Goal: Information Seeking & Learning: Learn about a topic

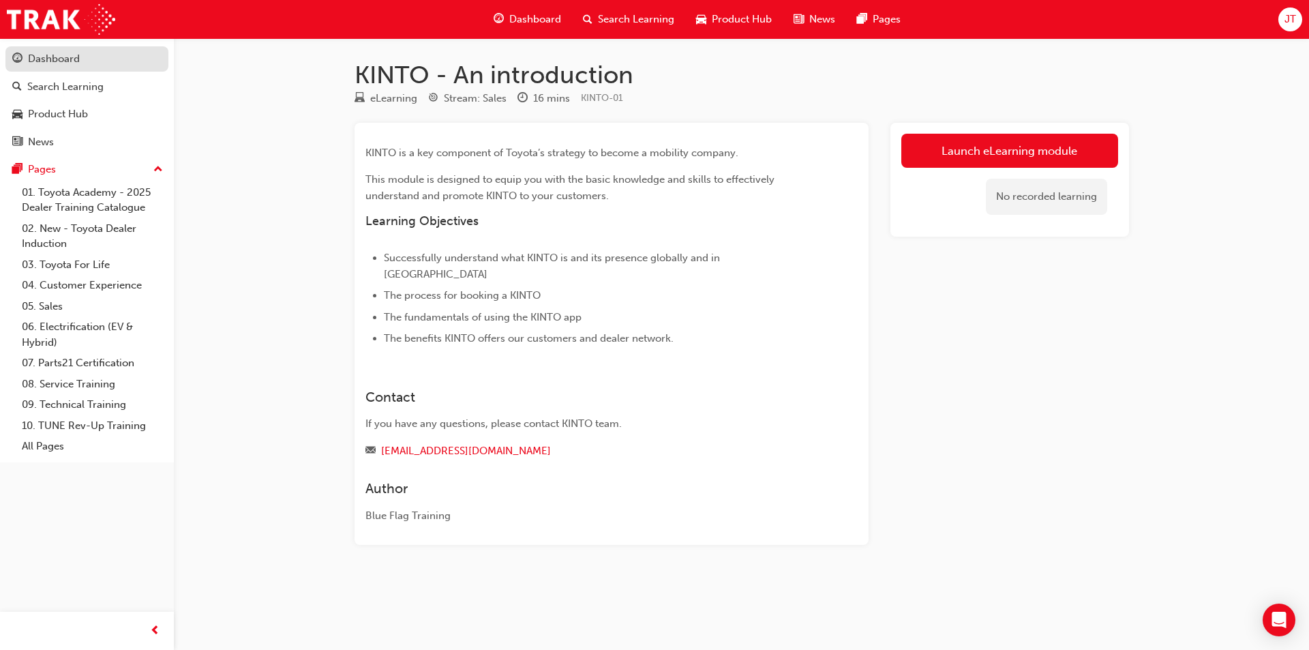
click at [91, 58] on div "Dashboard" at bounding box center [86, 58] width 149 height 17
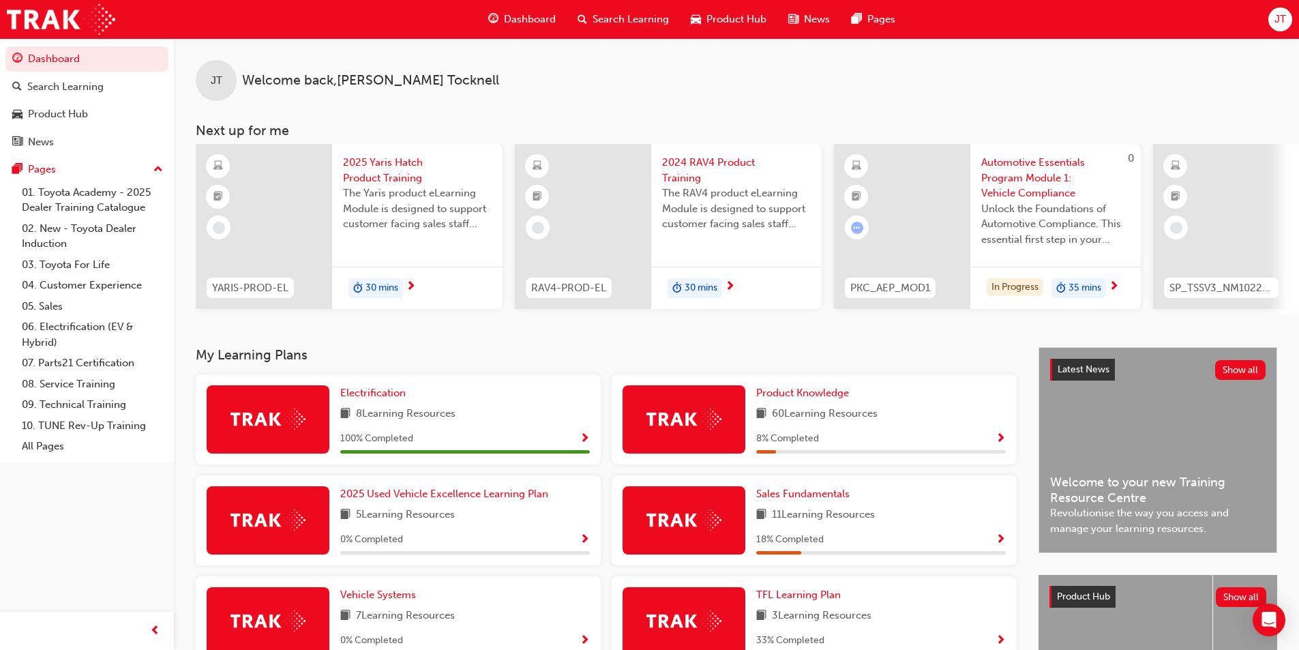
click at [1054, 260] on div "Automotive Essentials Program Module 1: Vehicle Compliance Unlock the Foundatio…" at bounding box center [1055, 205] width 170 height 123
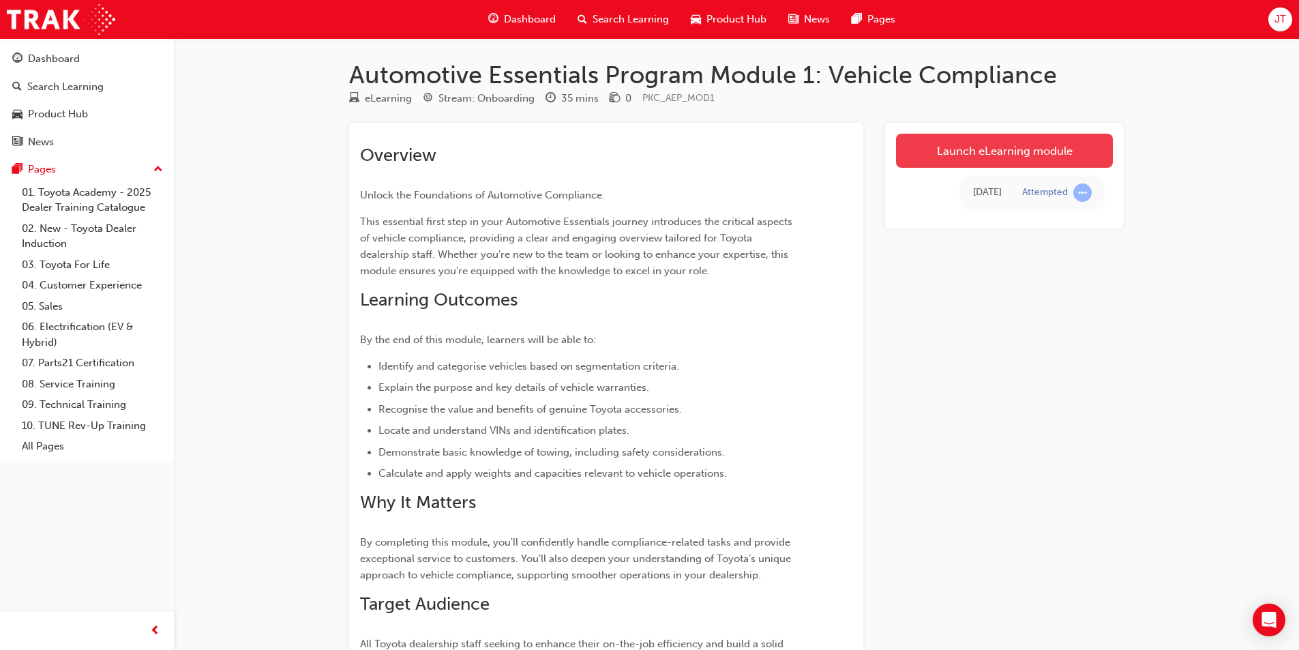
click at [931, 151] on link "Launch eLearning module" at bounding box center [1004, 151] width 217 height 34
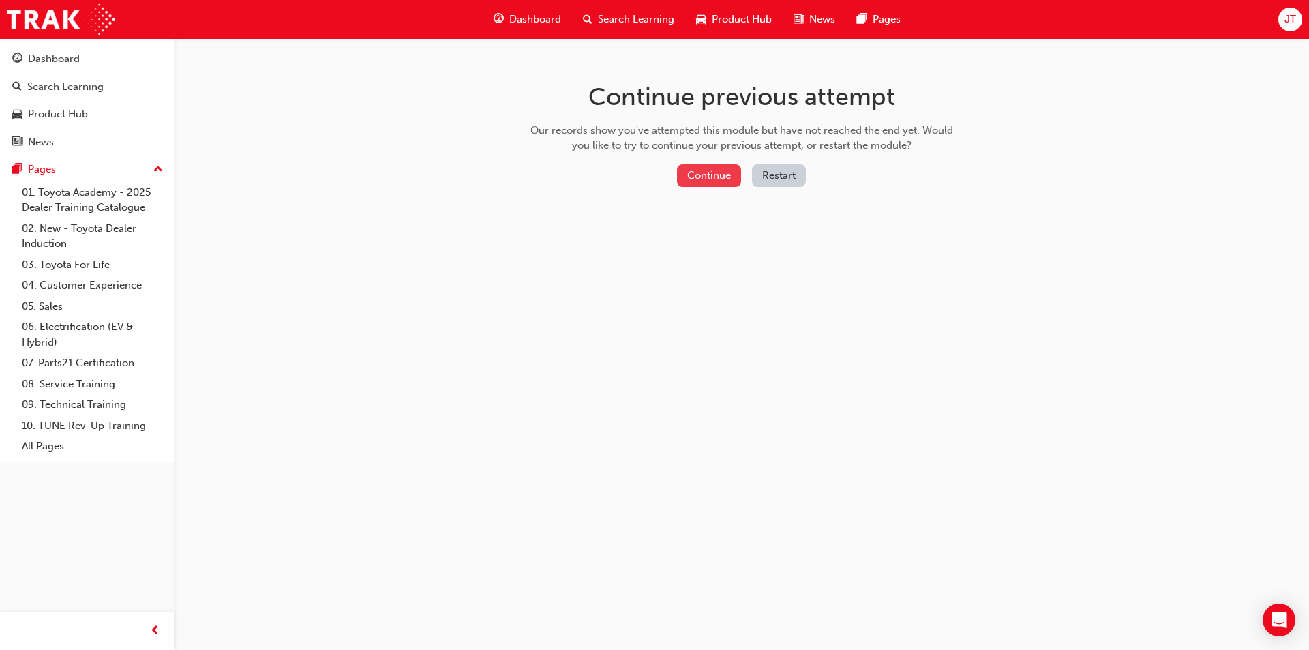
click at [722, 179] on button "Continue" at bounding box center [709, 175] width 64 height 22
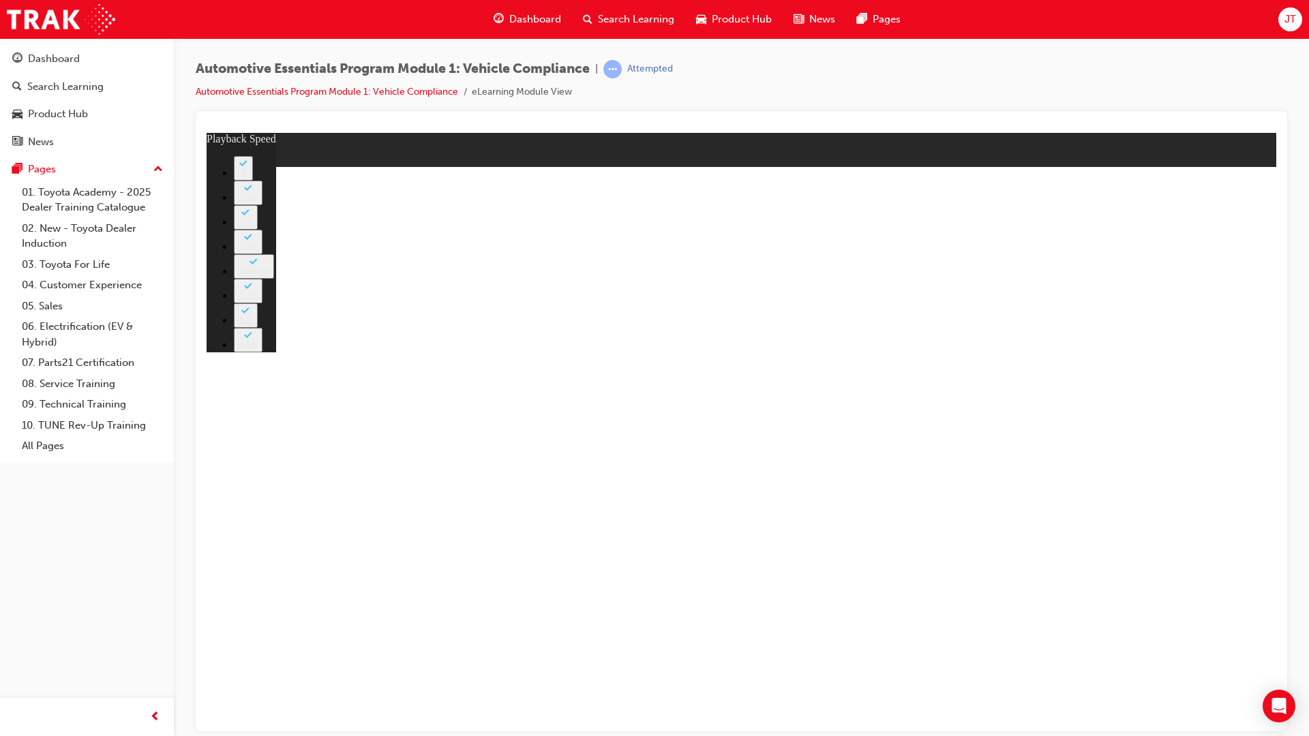
drag, startPoint x: 513, startPoint y: 847, endPoint x: 247, endPoint y: 862, distance: 266.9
type input "2"
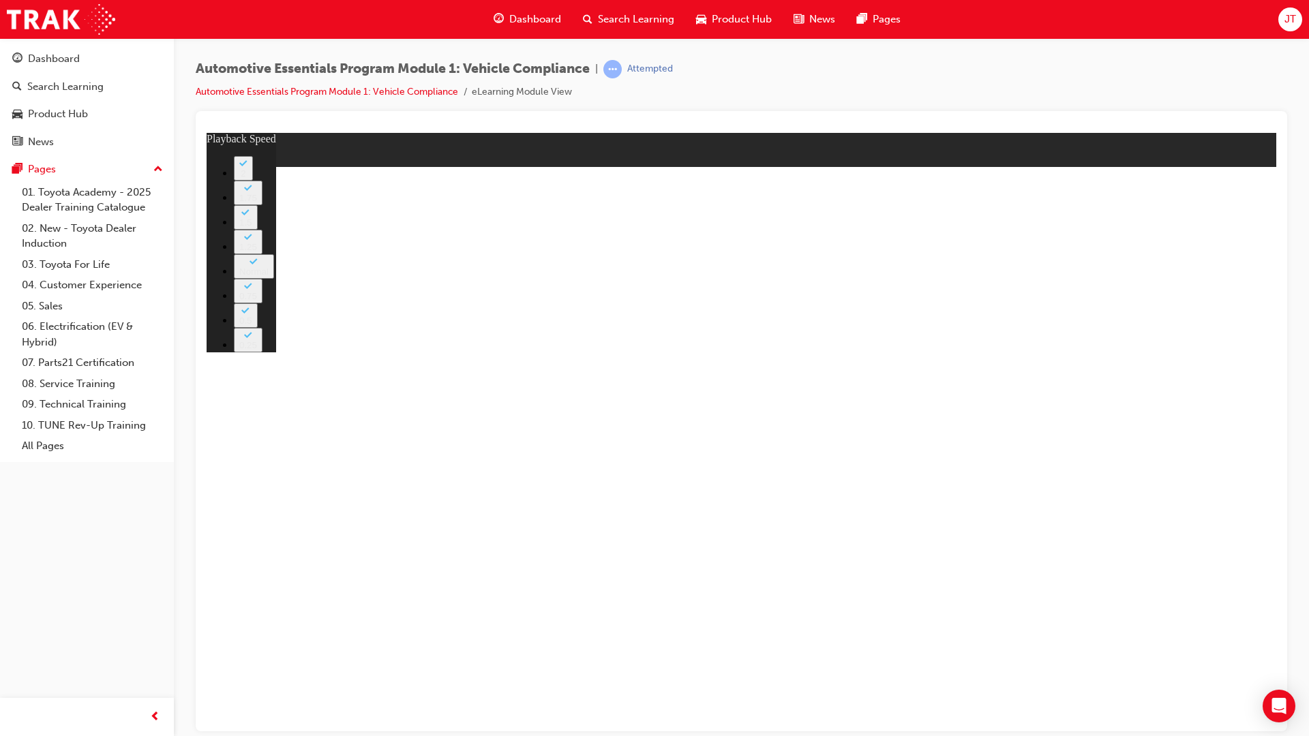
type input "0"
type input "3"
type input "8"
type input "4"
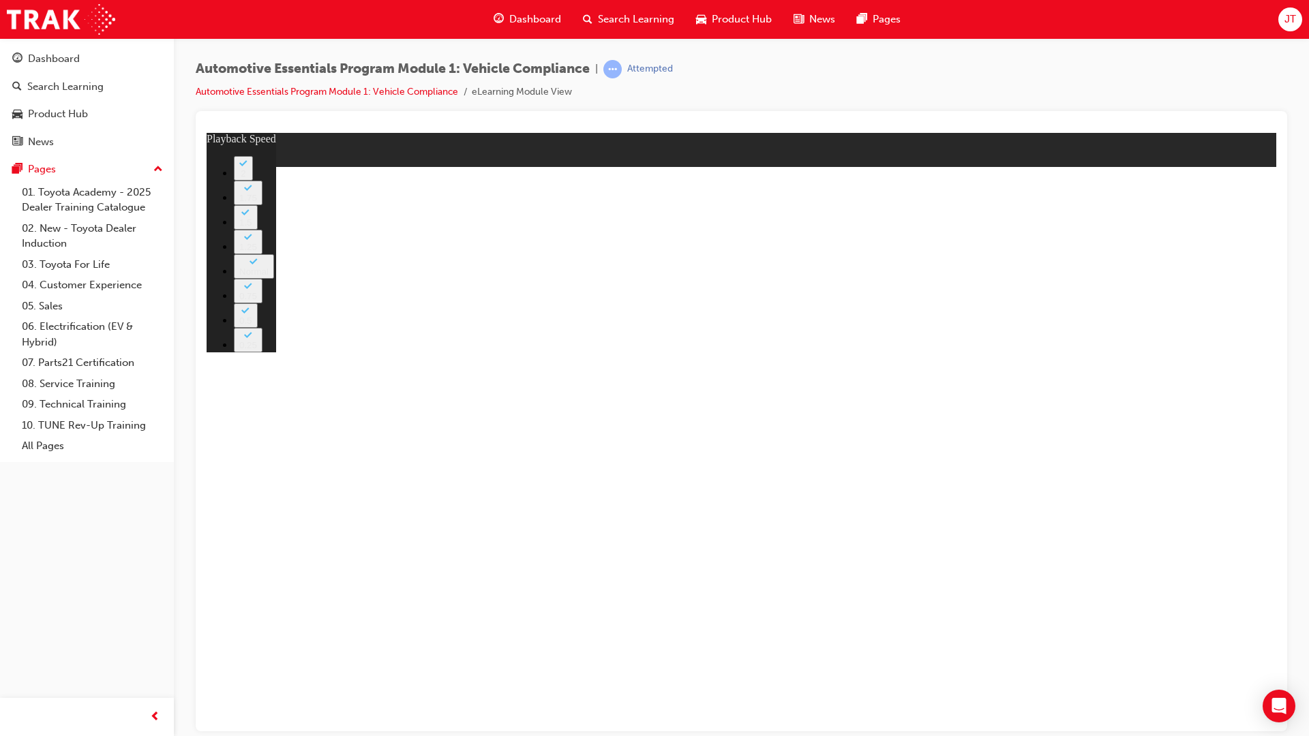
type input "9"
type input "5"
type input "9"
type input "5"
type input "9"
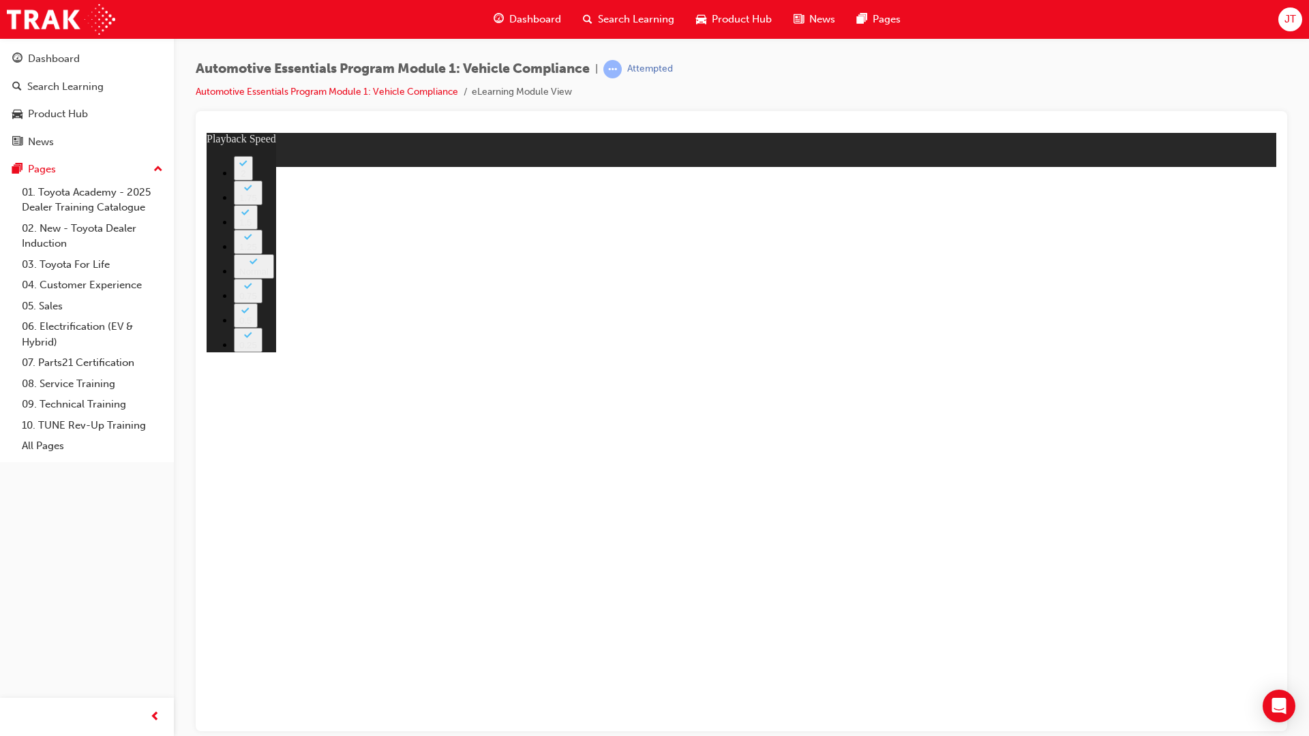
type input "5"
type input "10"
drag, startPoint x: 1398, startPoint y: 801, endPoint x: 1389, endPoint y: 769, distance: 33.4
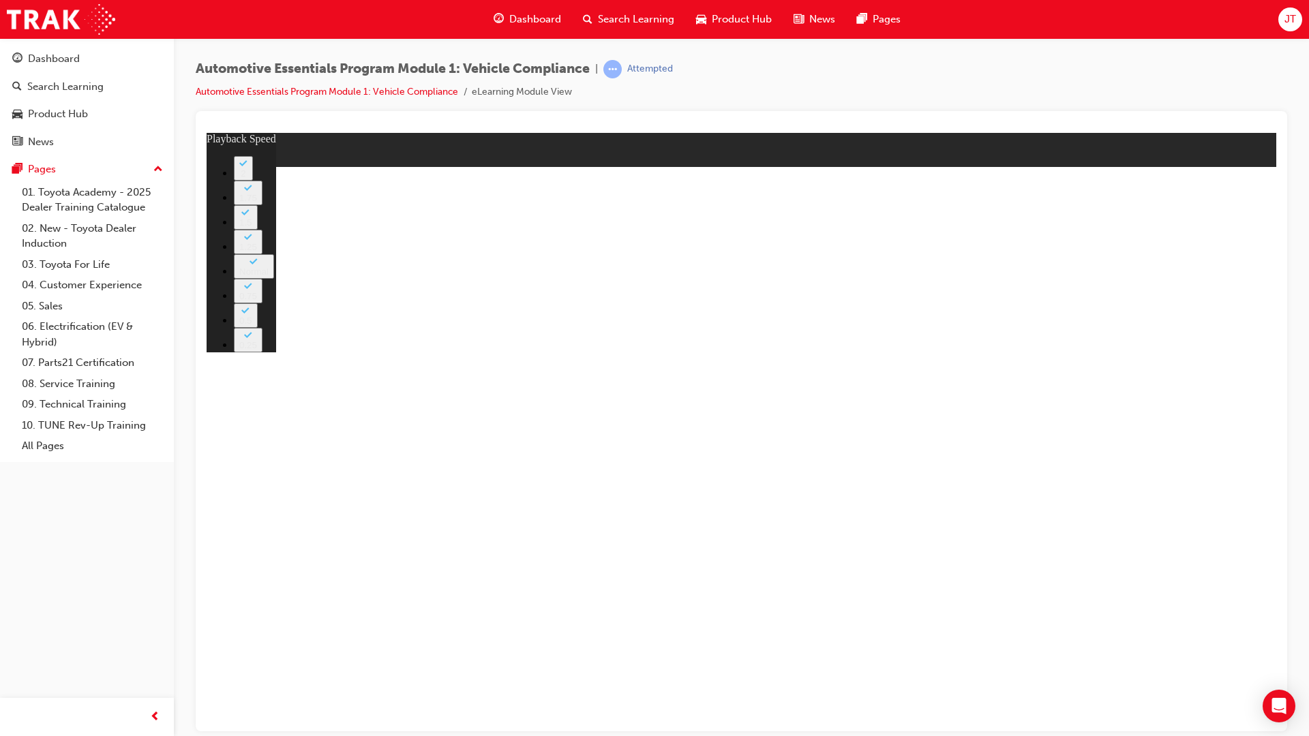
type input "14"
type input "0"
type input "14"
type input "10"
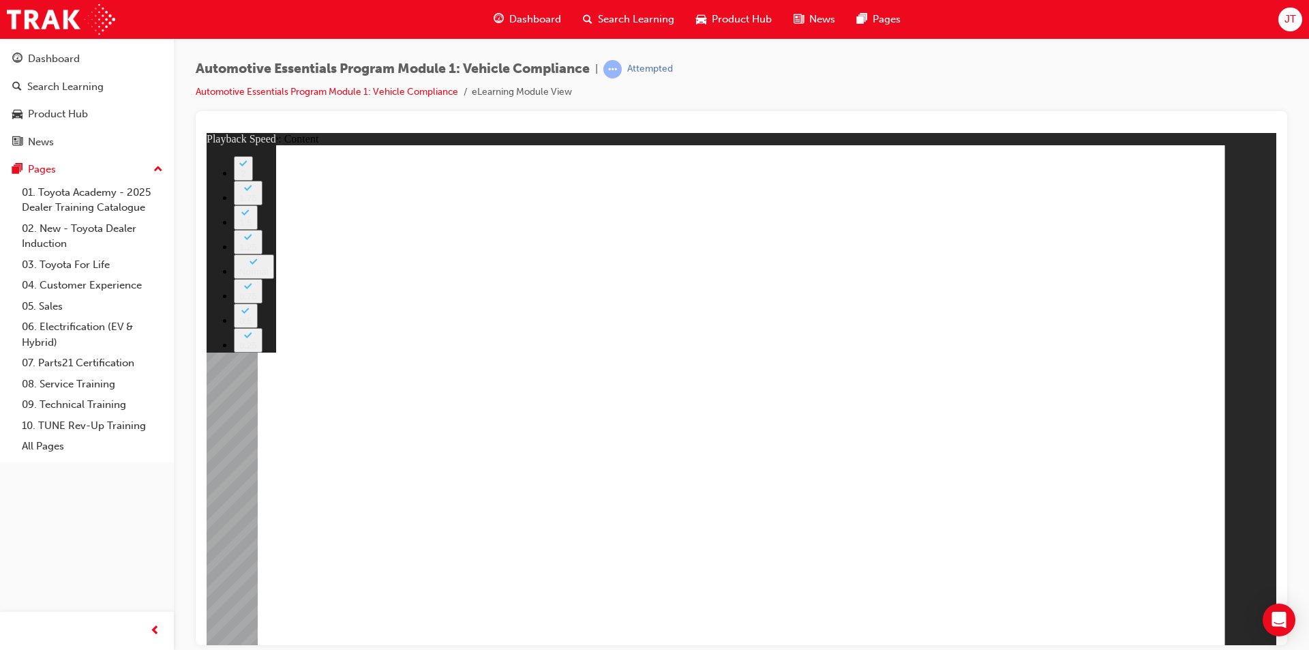
type input "43"
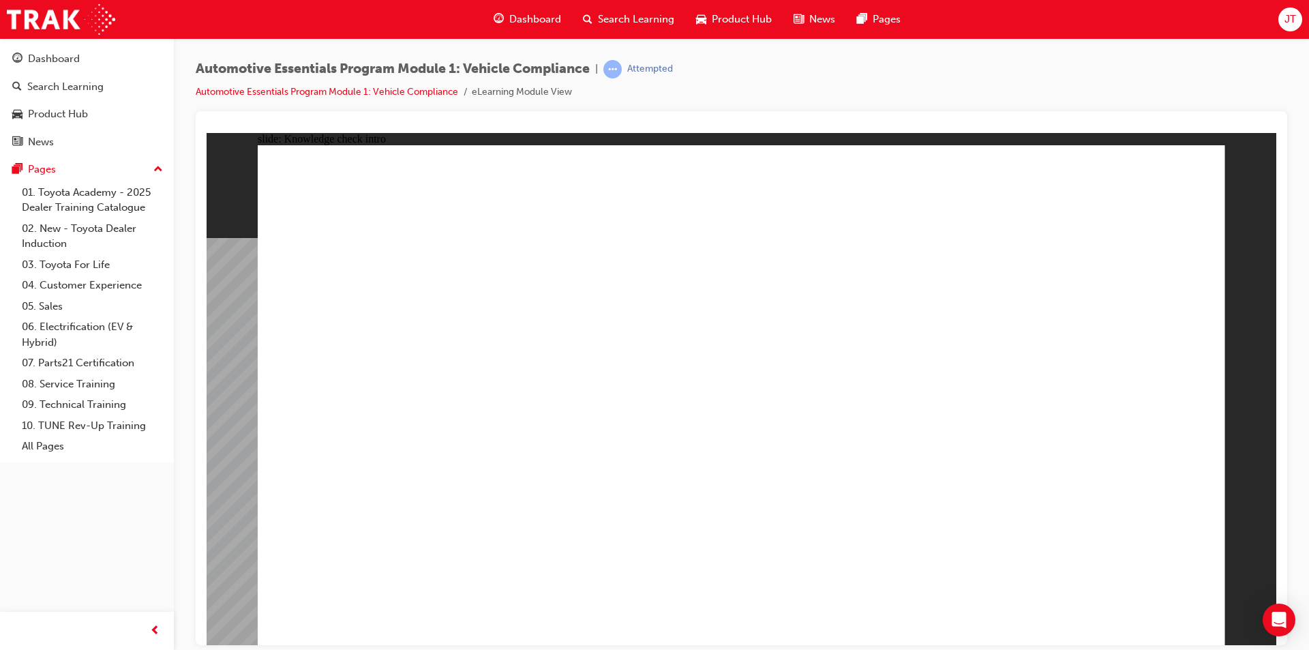
radio input "true"
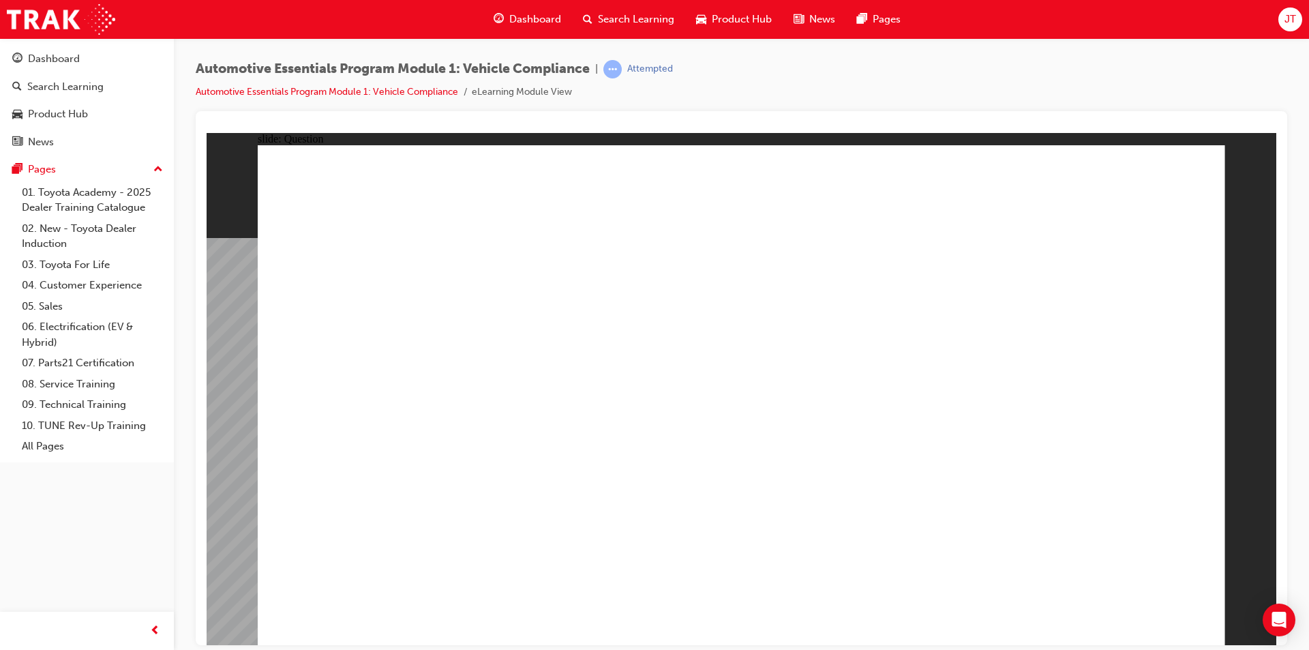
radio input "true"
drag, startPoint x: 1167, startPoint y: 596, endPoint x: 1164, endPoint y: 611, distance: 14.7
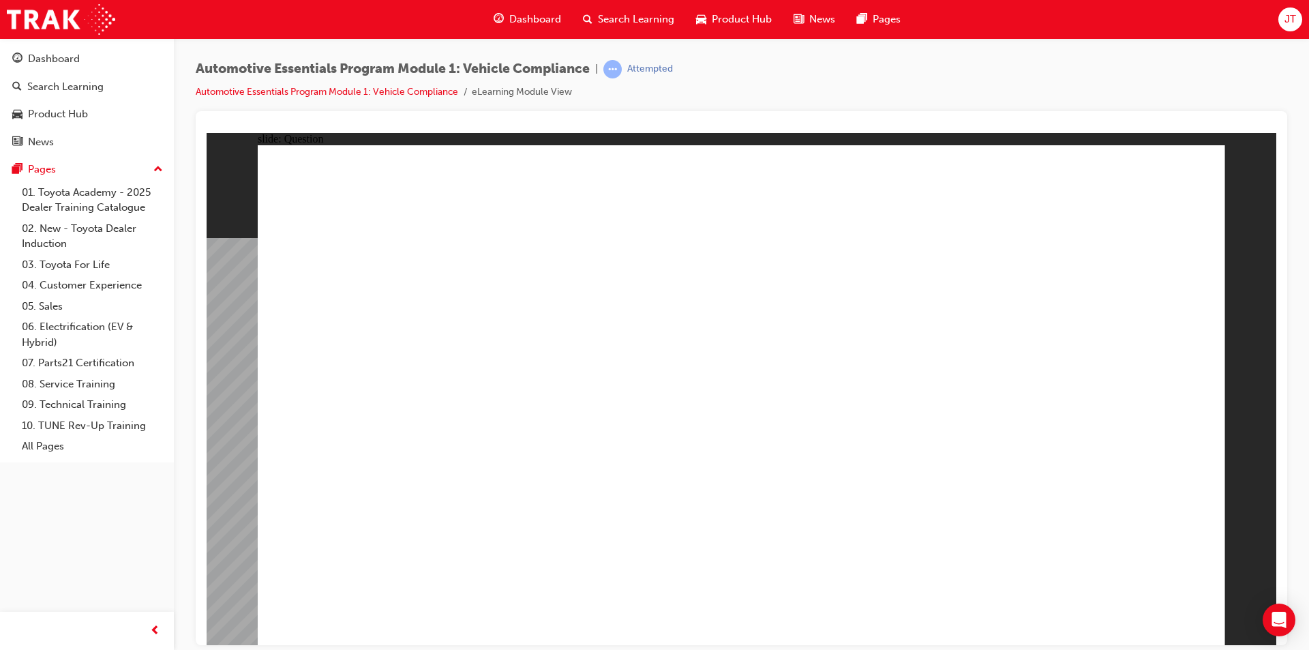
radio input "true"
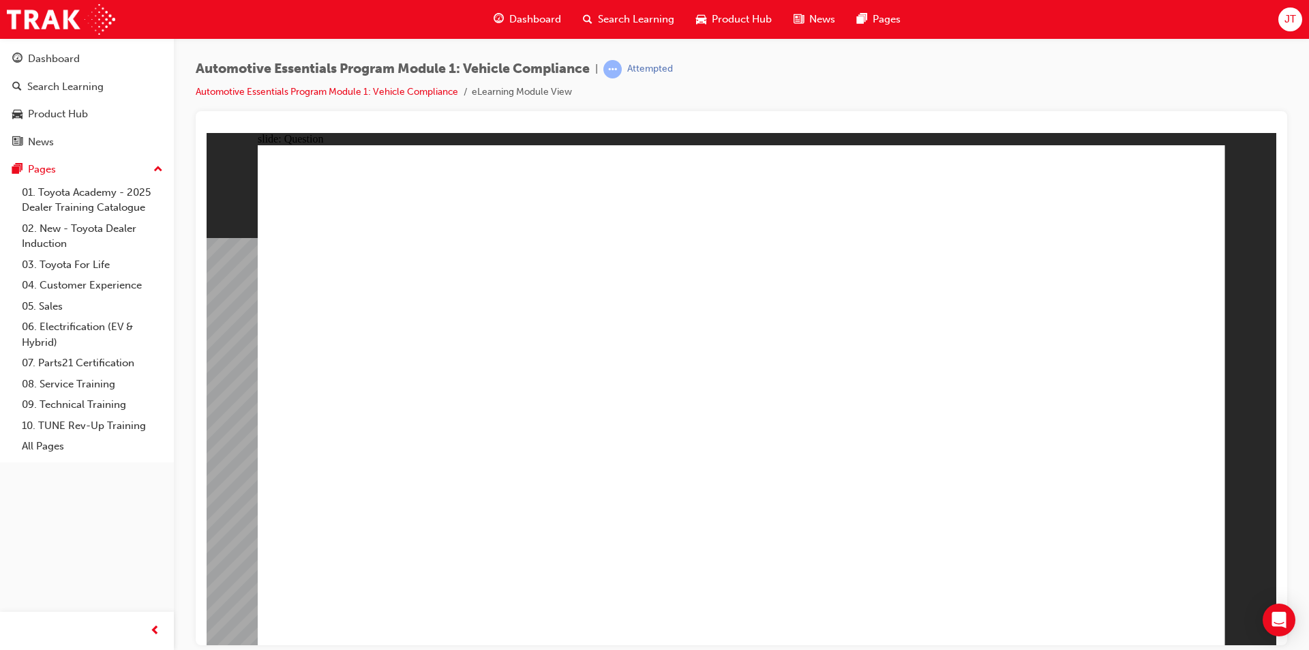
radio input "true"
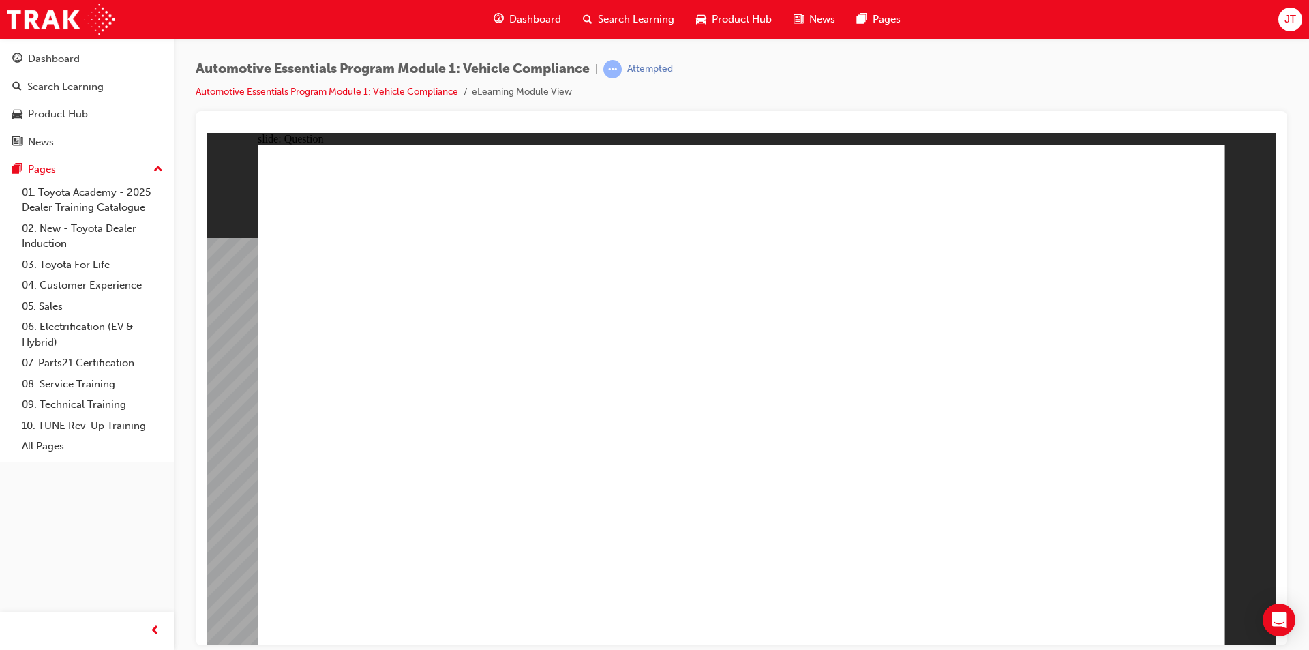
radio input "true"
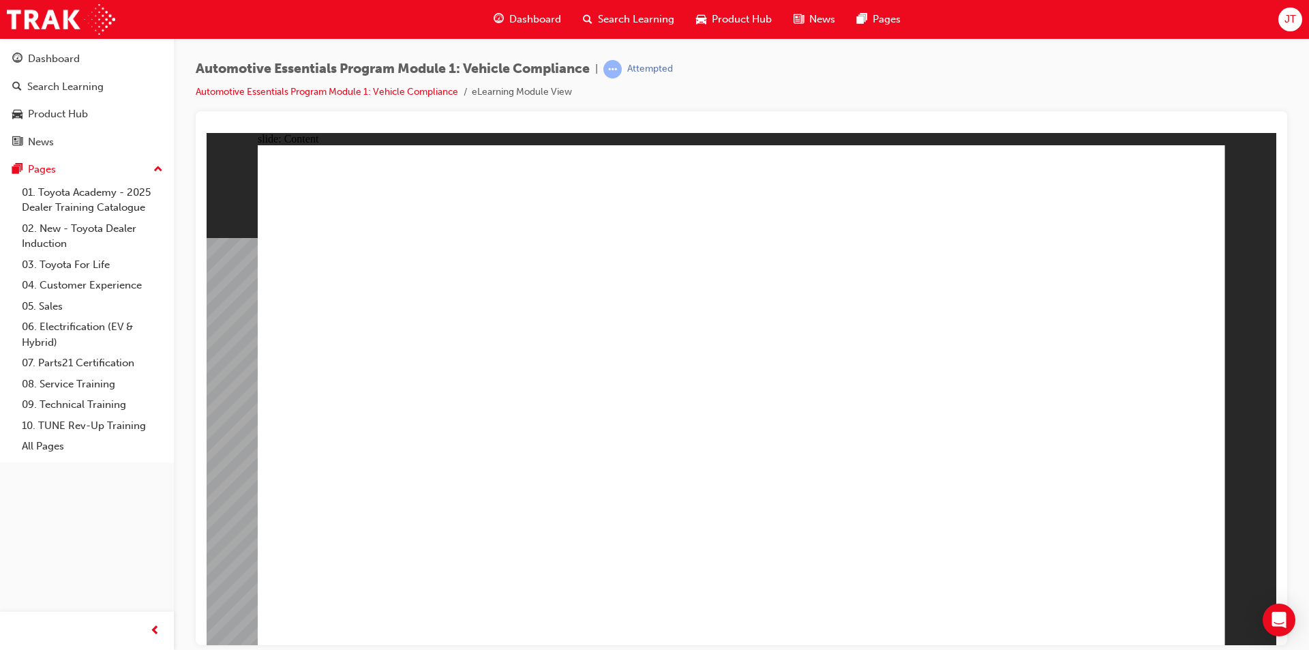
drag, startPoint x: 584, startPoint y: 385, endPoint x: 592, endPoint y: 404, distance: 20.4
